Goal: Find specific page/section: Find specific page/section

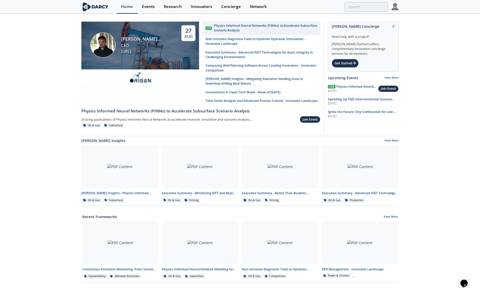
click at [397, 8] on img at bounding box center [395, 6] width 7 height 7
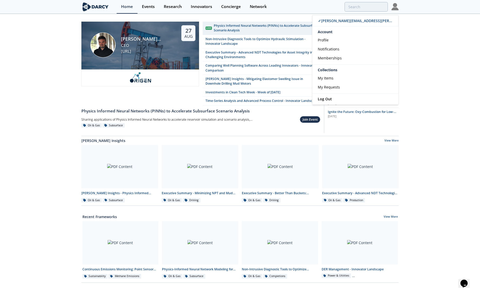
click at [413, 10] on section "Home Events Research Innovators Concierge Network ✓ ross.lowery@expandenergy.co…" at bounding box center [240, 7] width 480 height 14
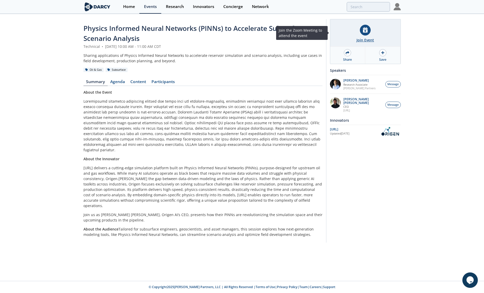
click at [364, 35] on div at bounding box center [365, 30] width 11 height 11
